Goal: Find specific page/section: Find specific page/section

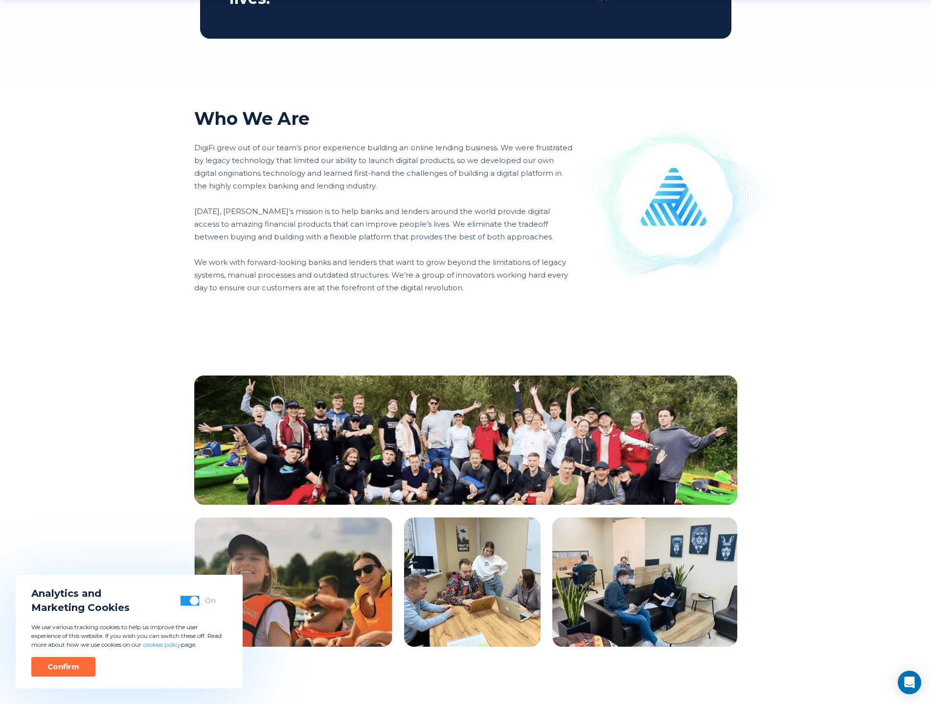
scroll to position [620, 0]
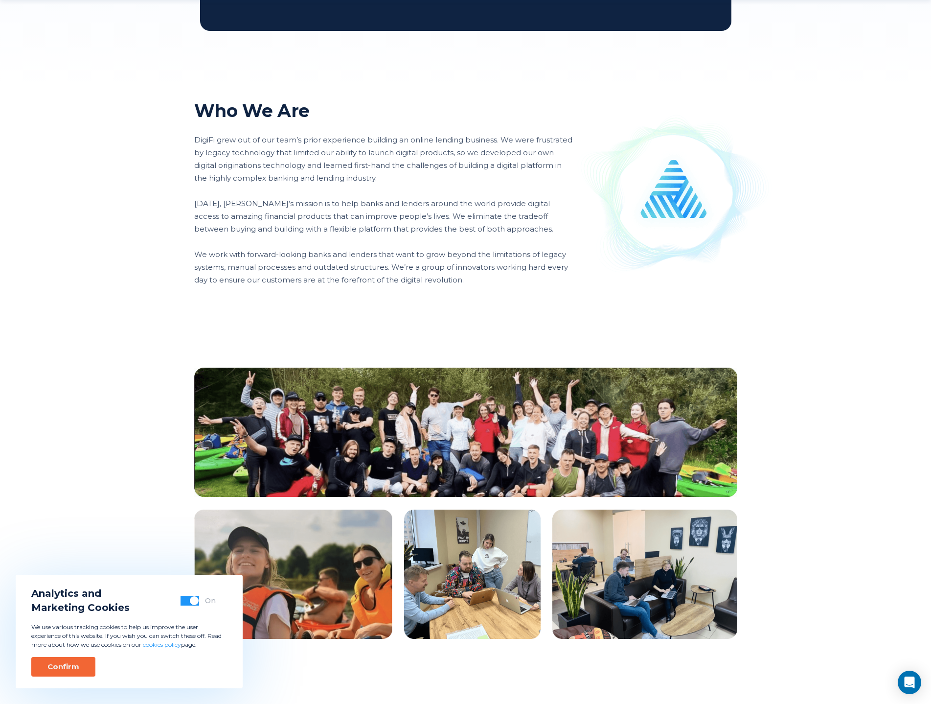
click at [76, 665] on div "Confirm" at bounding box center [63, 666] width 32 height 10
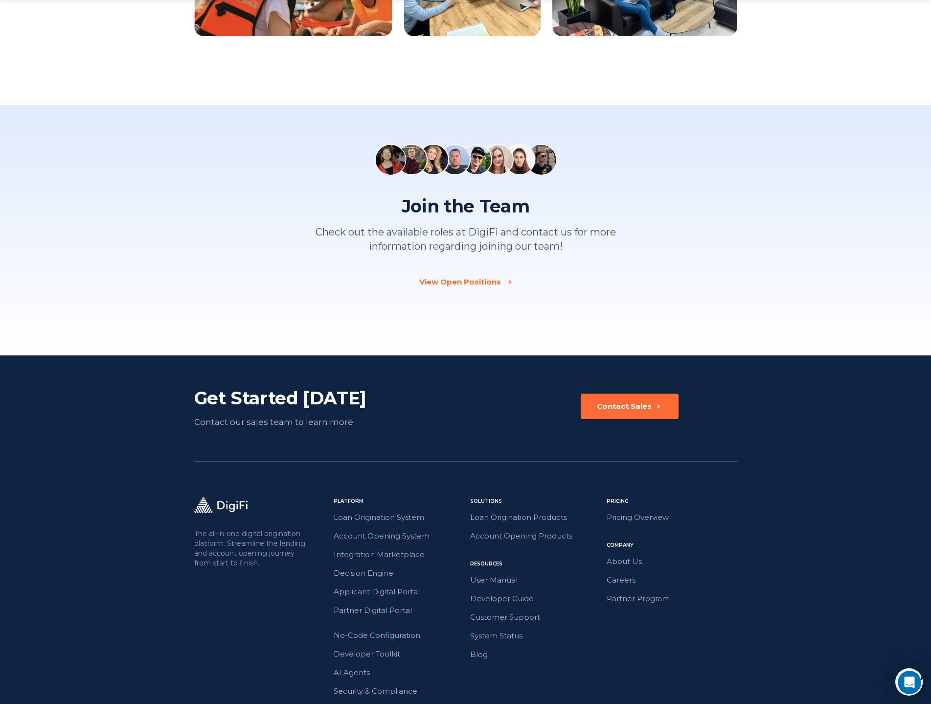
scroll to position [1223, 0]
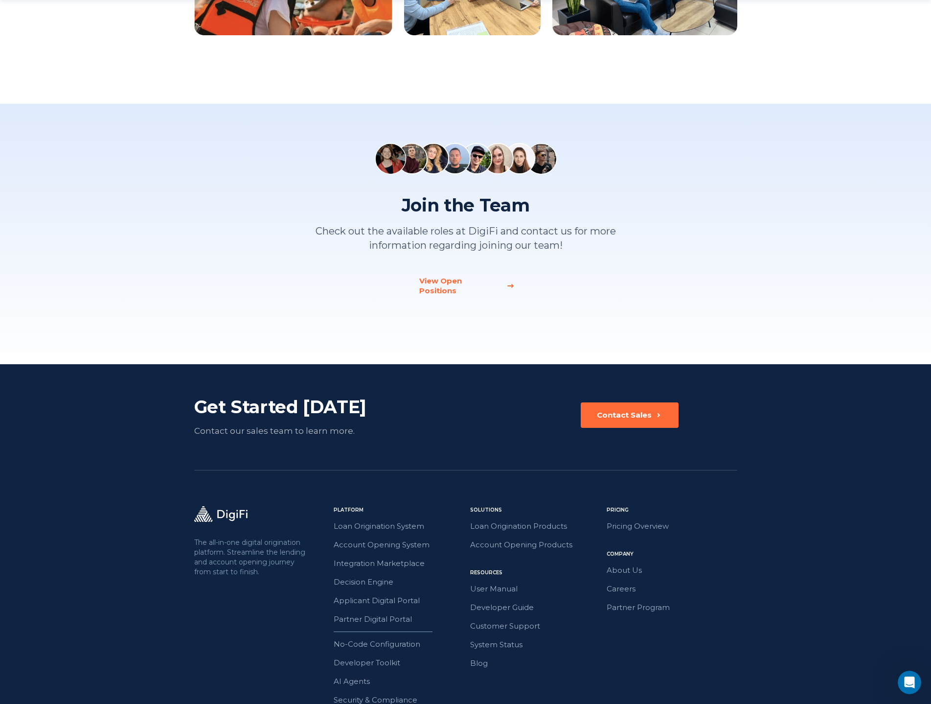
click at [456, 281] on div "View Open Positions" at bounding box center [459, 286] width 81 height 20
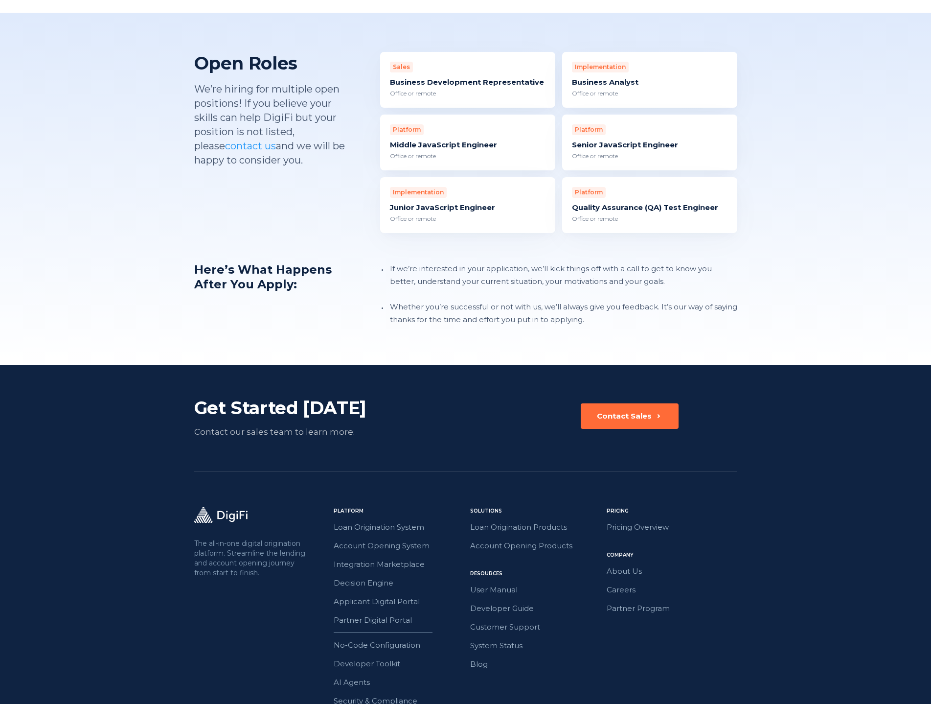
scroll to position [922, 0]
click at [631, 140] on div "Senior JavaScript Engineer" at bounding box center [650, 145] width 156 height 10
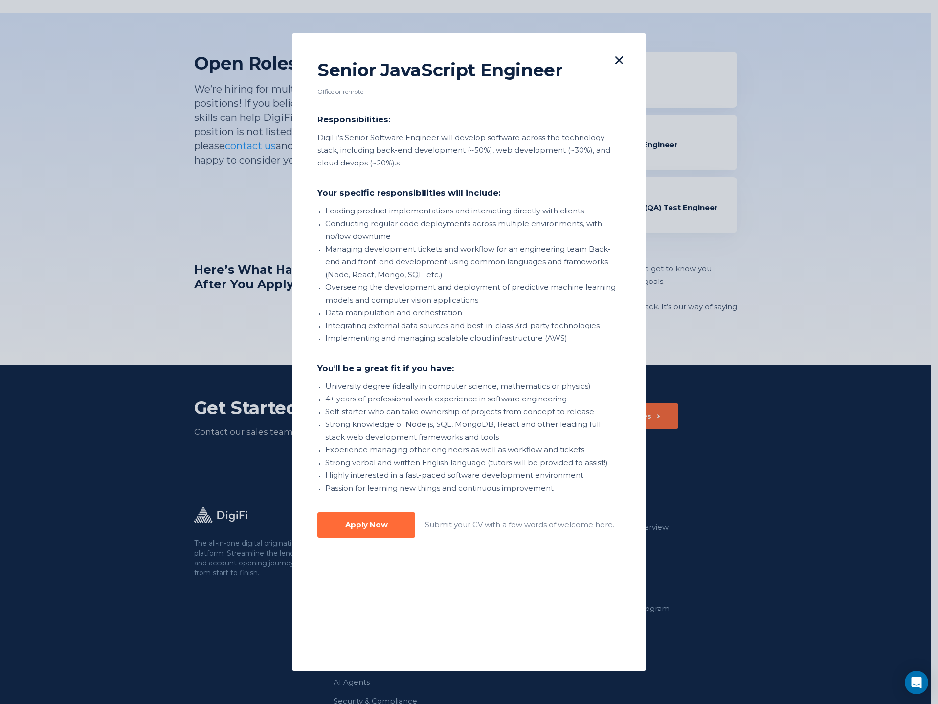
click at [615, 58] on icon at bounding box center [619, 60] width 8 height 8
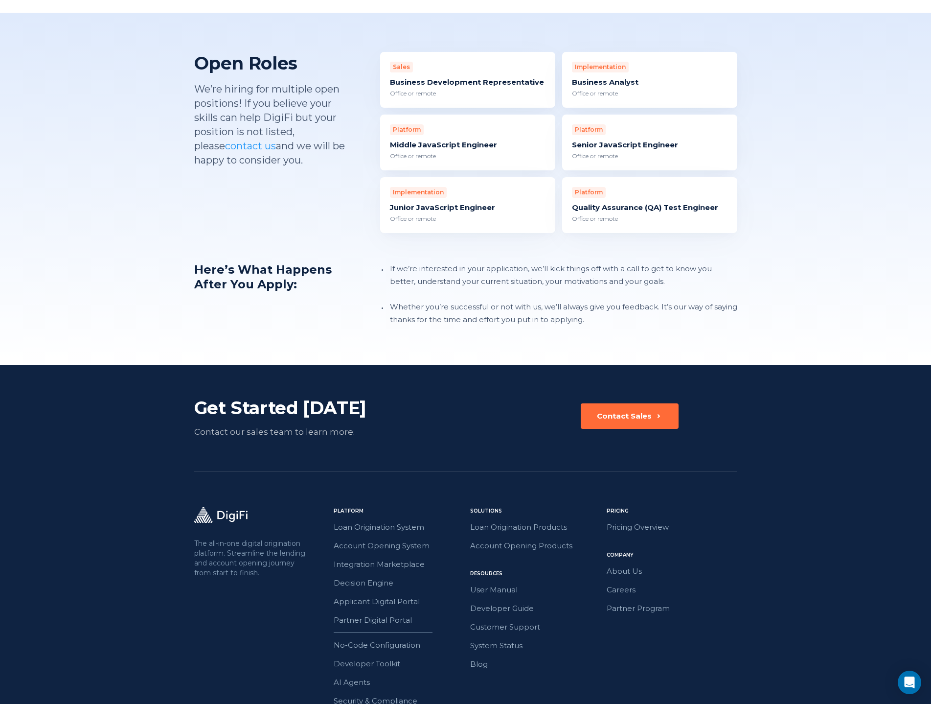
click at [794, 78] on div "Open Roles We’re hiring for multiple open positions! If you believe your skills…" at bounding box center [465, 189] width 931 height 352
click at [631, 565] on link "About Us" at bounding box center [672, 571] width 131 height 13
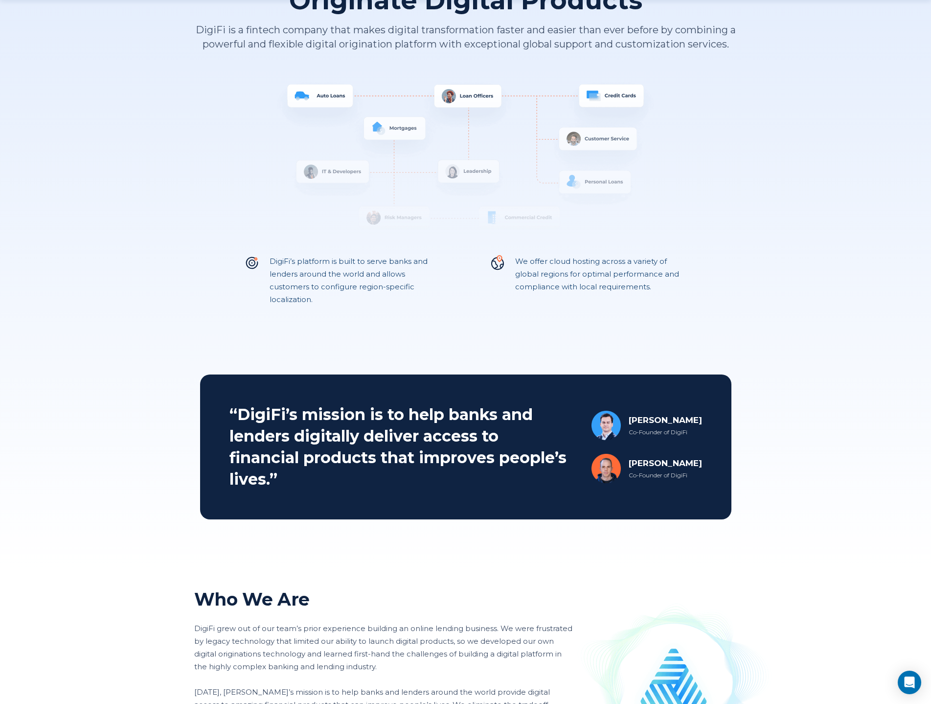
scroll to position [147, 0]
